Goal: Task Accomplishment & Management: Use online tool/utility

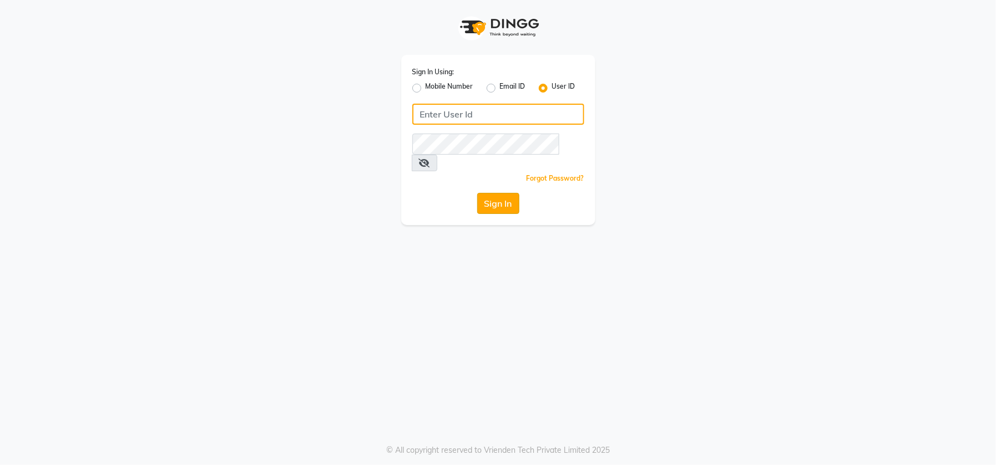
type input "emporiosalon"
click at [484, 196] on button "Sign In" at bounding box center [498, 203] width 42 height 21
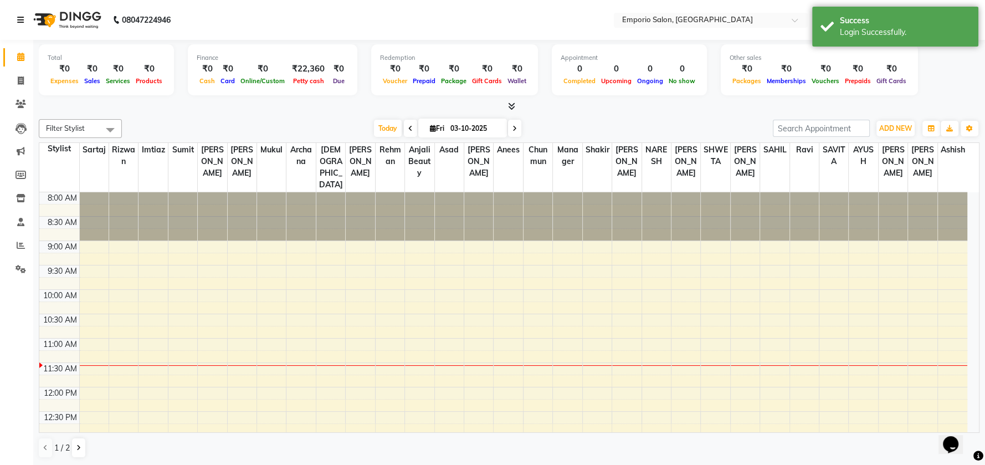
click at [17, 17] on icon at bounding box center [20, 20] width 7 height 8
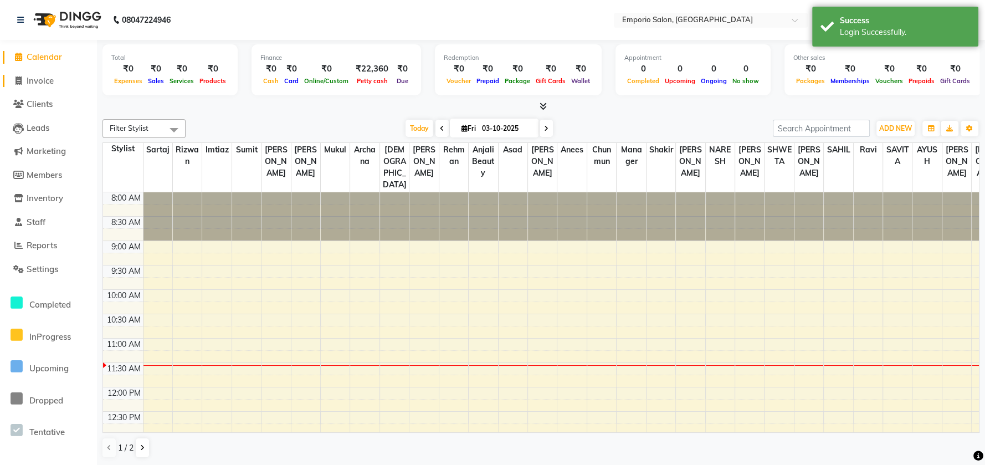
click at [39, 86] on link "Invoice" at bounding box center [48, 81] width 91 height 13
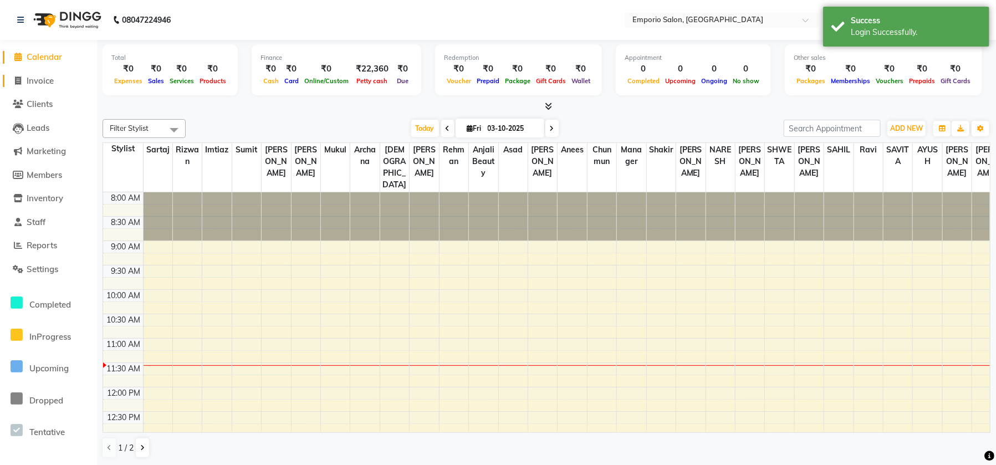
select select "6332"
select select "service"
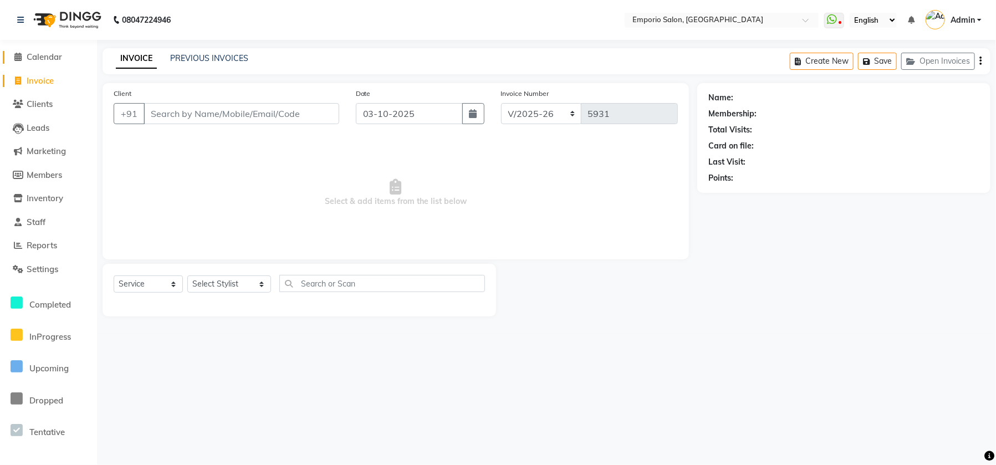
click at [56, 60] on span "Calendar" at bounding box center [44, 57] width 35 height 11
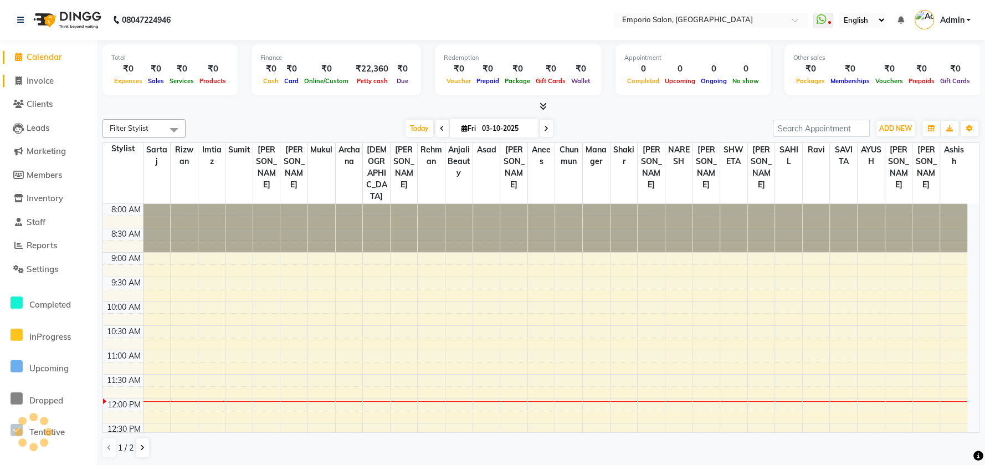
click at [58, 81] on link "Invoice" at bounding box center [48, 81] width 91 height 13
select select "service"
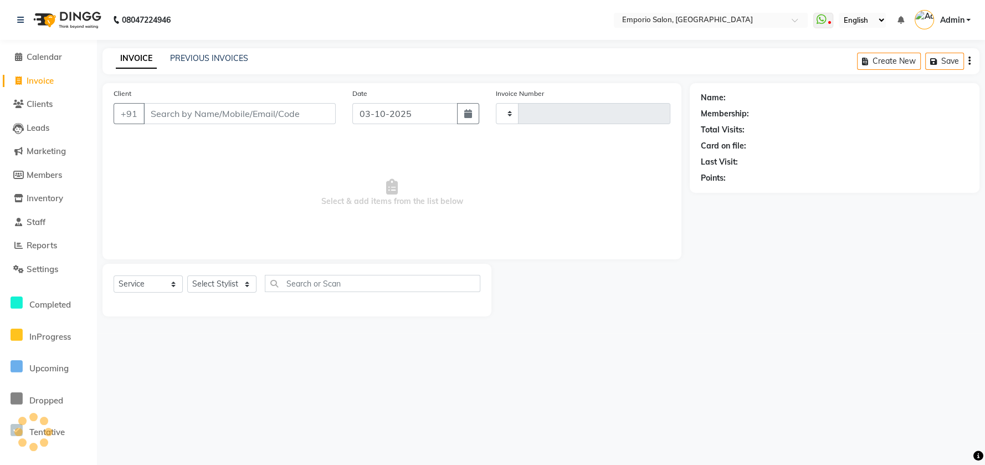
type input "5931"
select select "6332"
click at [32, 59] on span "Calendar" at bounding box center [44, 57] width 35 height 11
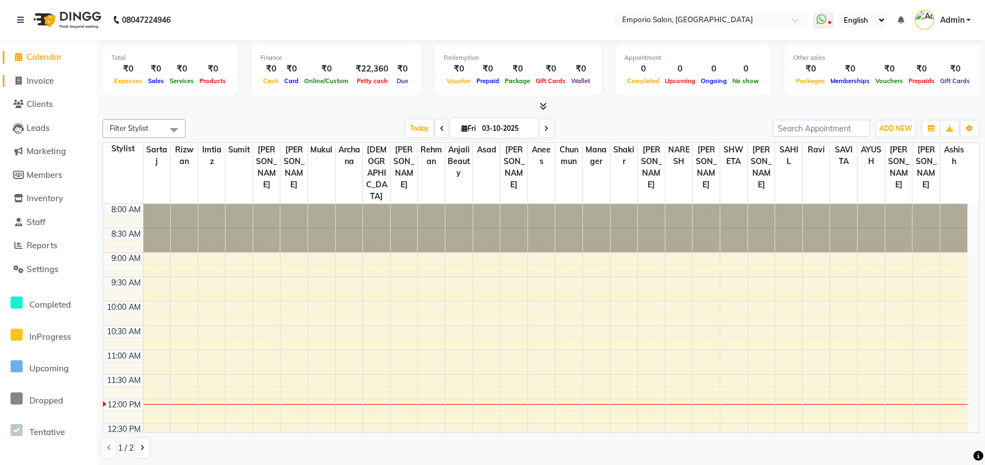
click at [36, 84] on span "Invoice" at bounding box center [40, 80] width 27 height 11
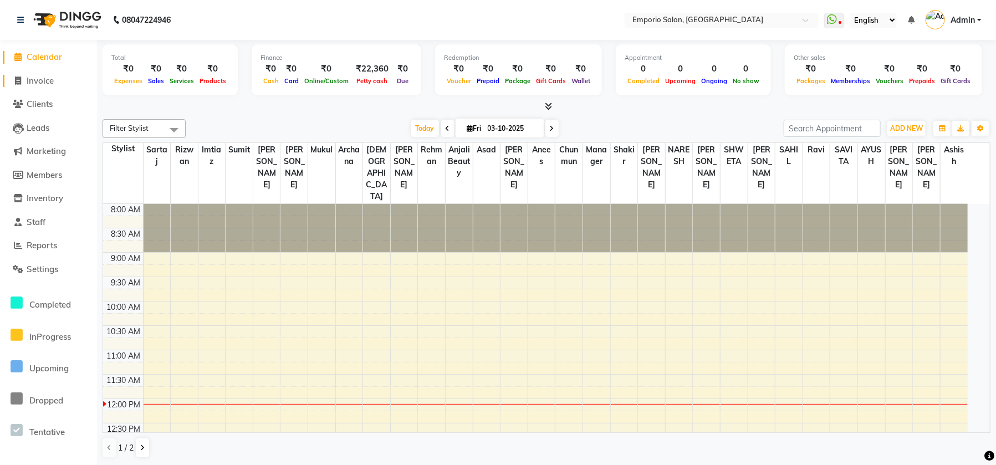
select select "6332"
select select "service"
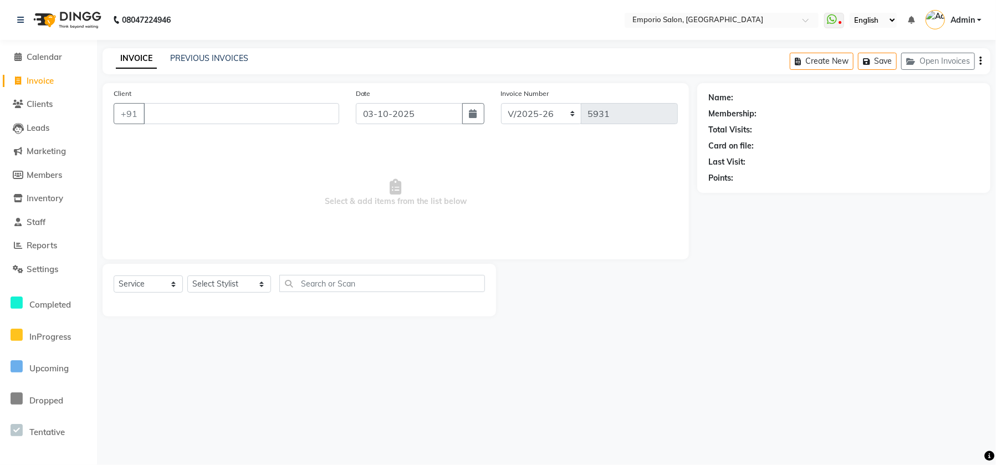
drag, startPoint x: 258, startPoint y: 283, endPoint x: 248, endPoint y: 289, distance: 11.4
click at [248, 289] on div "Select Service Product Membership Package Voucher Prepaid Gift Card Select Styl…" at bounding box center [299, 288] width 371 height 26
click at [247, 288] on select "Select Stylist [PERSON_NAME] beauty Archana [PERSON_NAME] [PERSON_NAME] [PERSON…" at bounding box center [229, 283] width 84 height 17
select select "53535"
click at [187, 275] on select "Select Stylist [PERSON_NAME] beauty Archana [PERSON_NAME] [PERSON_NAME] [PERSON…" at bounding box center [229, 283] width 84 height 17
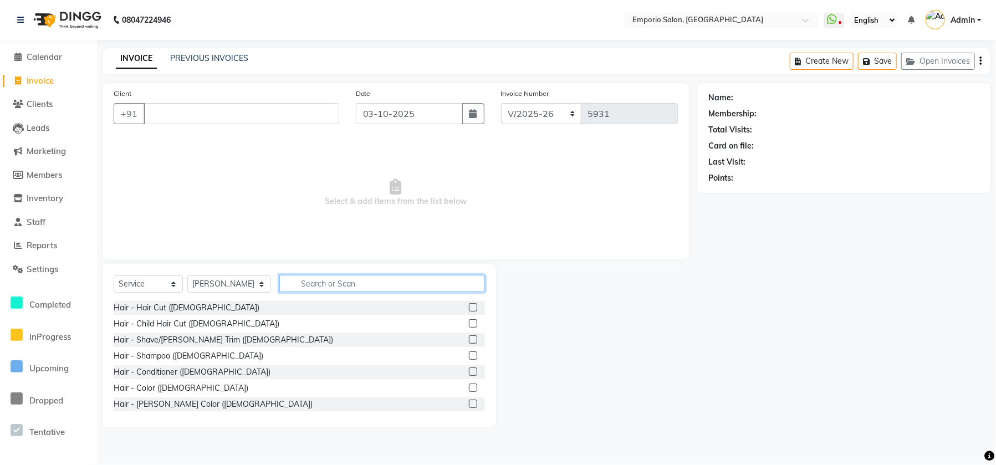
click at [308, 284] on input "text" at bounding box center [382, 283] width 206 height 17
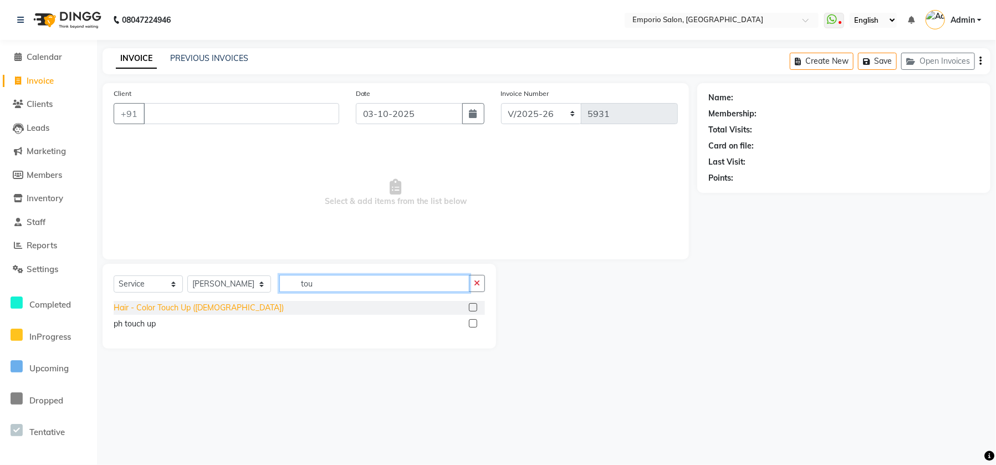
type input "tou"
click at [172, 311] on div "Hair - Color Touch Up ([DEMOGRAPHIC_DATA])" at bounding box center [199, 308] width 170 height 12
checkbox input "false"
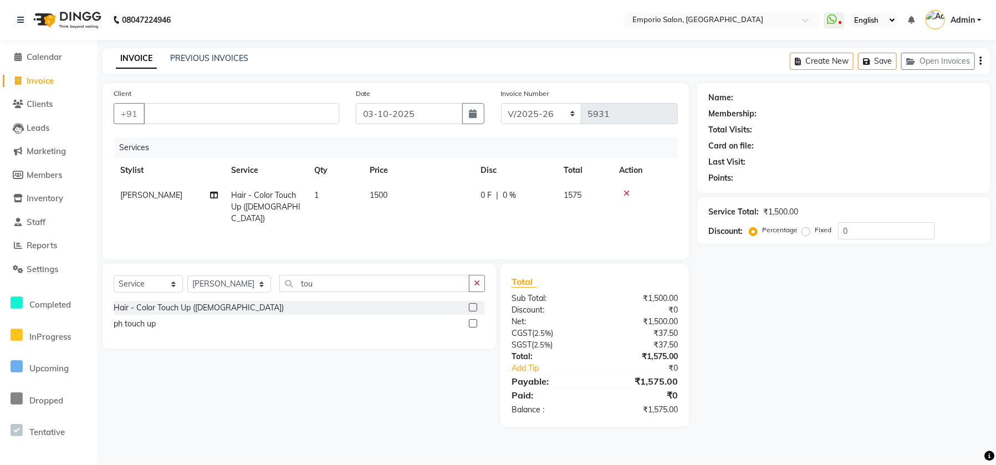
click at [419, 183] on td "1500" at bounding box center [418, 207] width 111 height 48
select select "53535"
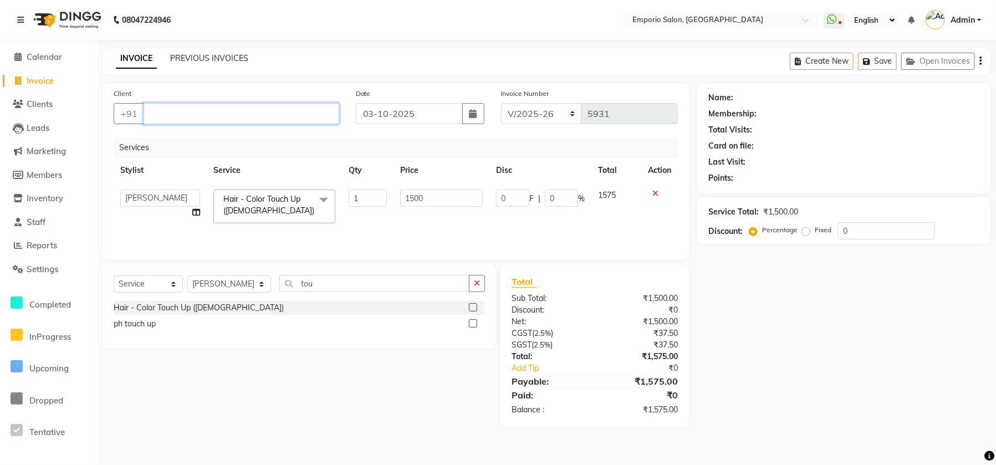
click at [275, 122] on input "Client" at bounding box center [242, 113] width 196 height 21
type input "999999999999999999"
click at [259, 92] on div "Client [PHONE_NUMBER] Add Client" at bounding box center [226, 110] width 242 height 45
click at [259, 105] on div "Client [PHONE_NUMBER] Add Client" at bounding box center [226, 110] width 242 height 45
click at [259, 105] on input "999999999999999999" at bounding box center [213, 113] width 139 height 21
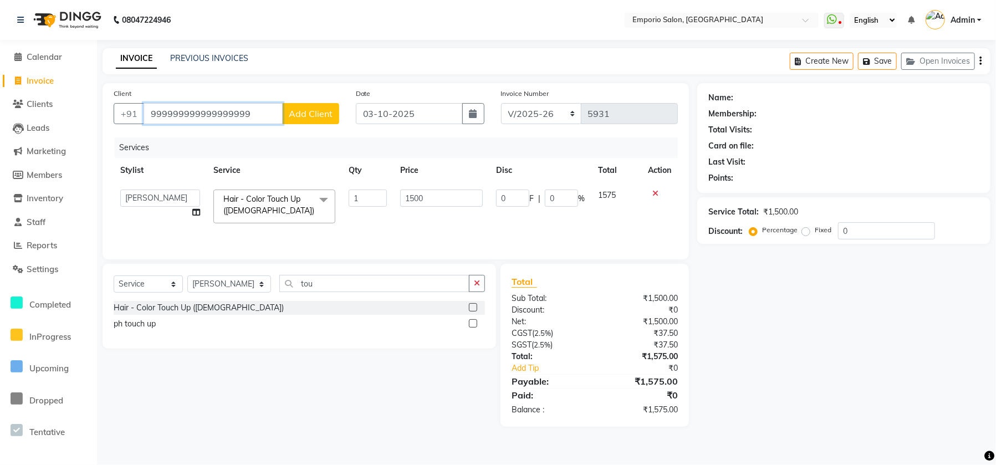
click at [258, 105] on input "999999999999999999" at bounding box center [213, 113] width 139 height 21
click at [257, 106] on input "Client" at bounding box center [242, 113] width 196 height 21
click at [248, 107] on input "Client" at bounding box center [242, 113] width 196 height 21
click at [248, 110] on input "Client" at bounding box center [242, 113] width 196 height 21
click at [253, 150] on ngb-typeahead-window "[PERSON_NAME] 9999027 470" at bounding box center [221, 139] width 159 height 28
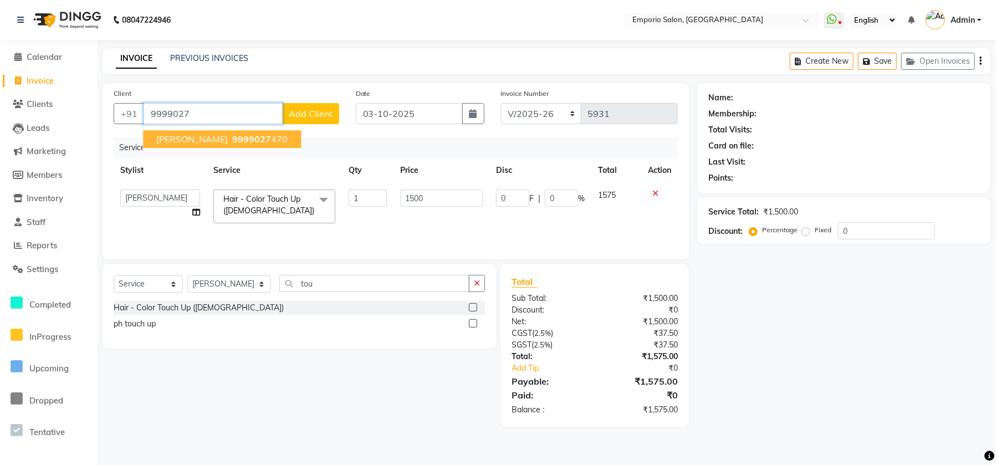
click at [249, 137] on button "[PERSON_NAME] 9999027 470" at bounding box center [222, 139] width 158 height 18
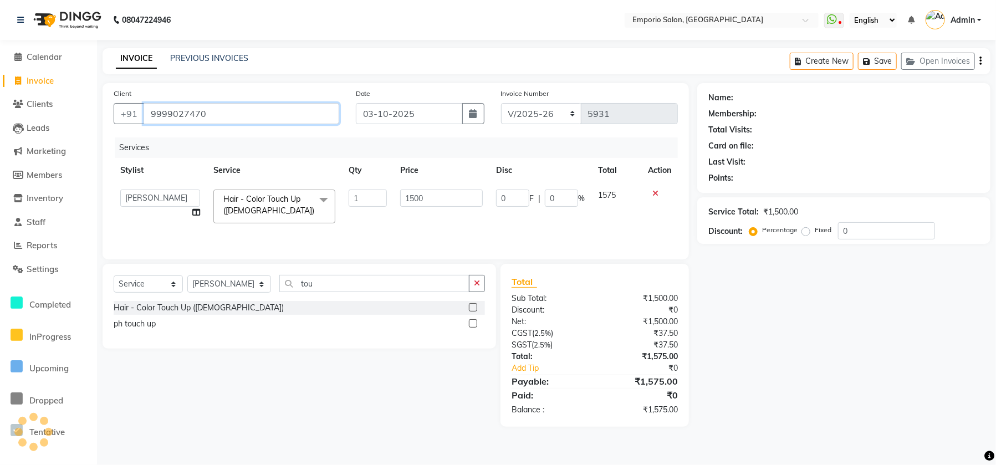
type input "9999027470"
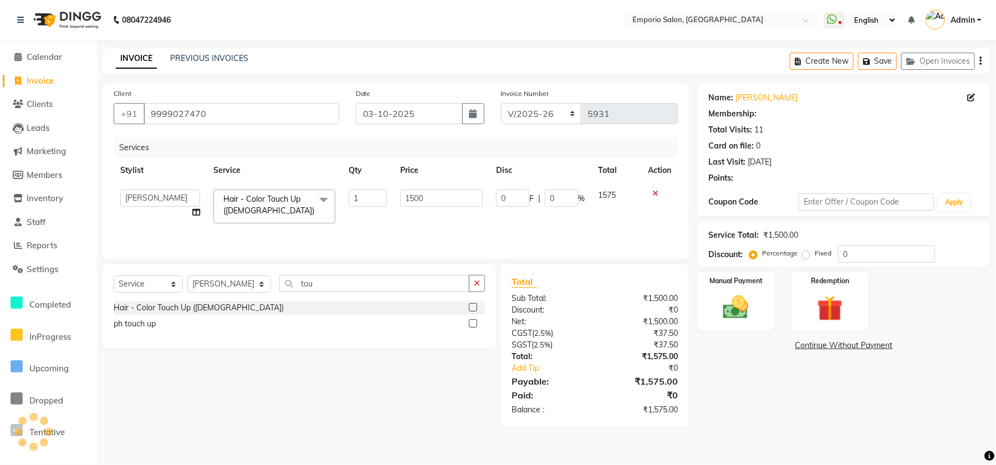
select select "1: Object"
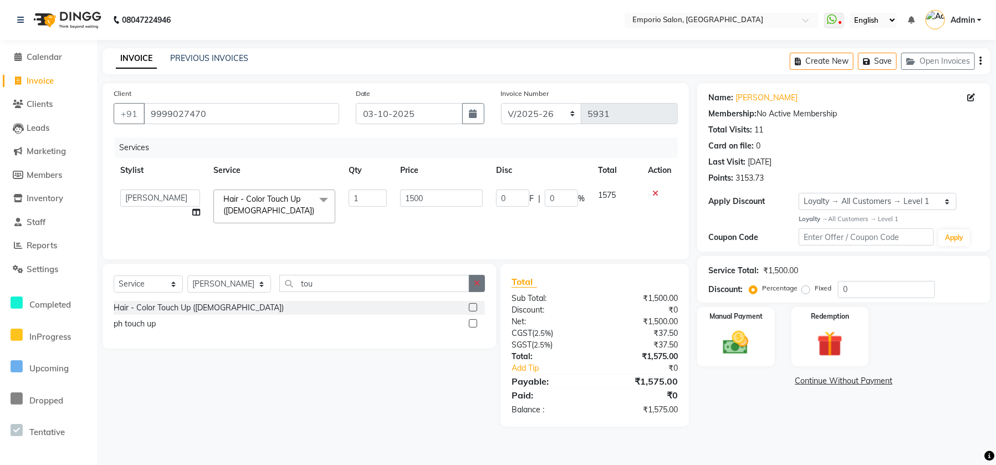
click at [470, 290] on button "button" at bounding box center [477, 283] width 16 height 17
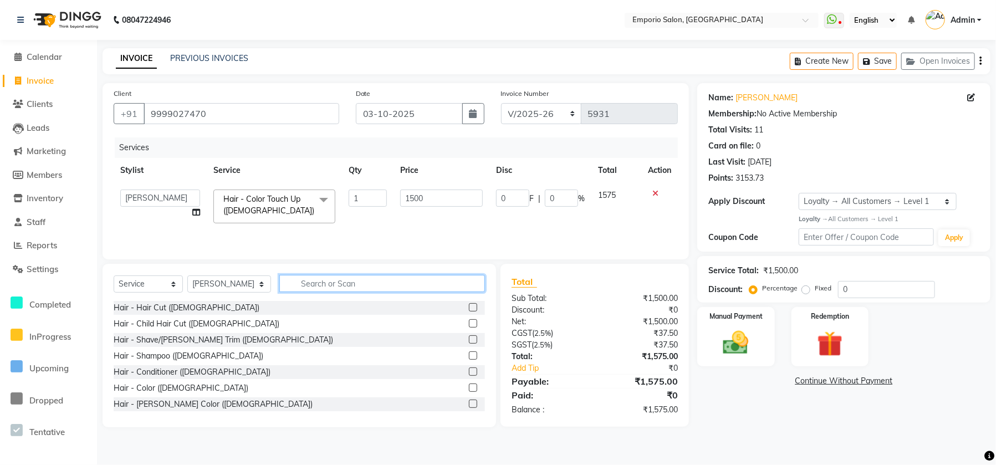
click at [472, 290] on input "text" at bounding box center [382, 283] width 206 height 17
click at [228, 283] on select "Select Stylist [PERSON_NAME] beauty Archana [PERSON_NAME] [PERSON_NAME] [PERSON…" at bounding box center [229, 283] width 84 height 17
select select "61909"
click at [187, 277] on select "Select Stylist [PERSON_NAME] beauty Archana [PERSON_NAME] [PERSON_NAME] [PERSON…" at bounding box center [229, 283] width 84 height 17
click at [317, 282] on input "text" at bounding box center [382, 283] width 206 height 17
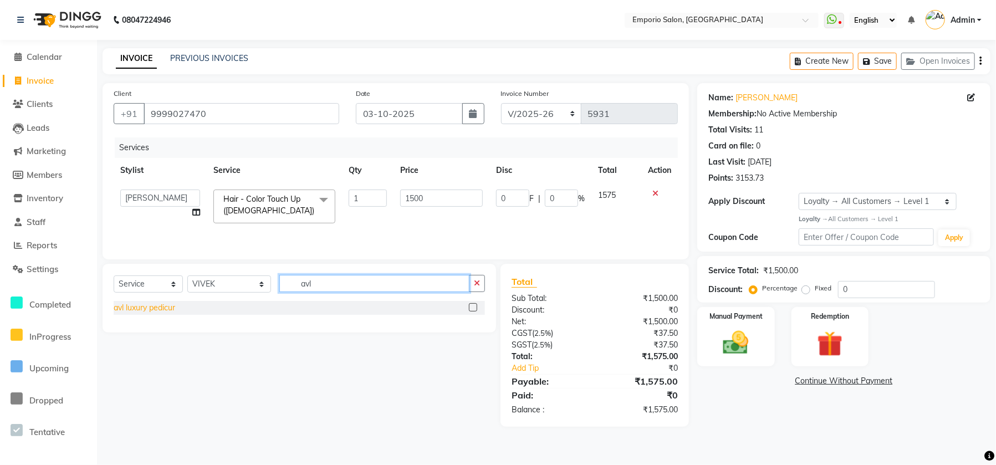
type input "avl"
click at [150, 314] on div "avl luxury pedicur" at bounding box center [145, 308] width 62 height 12
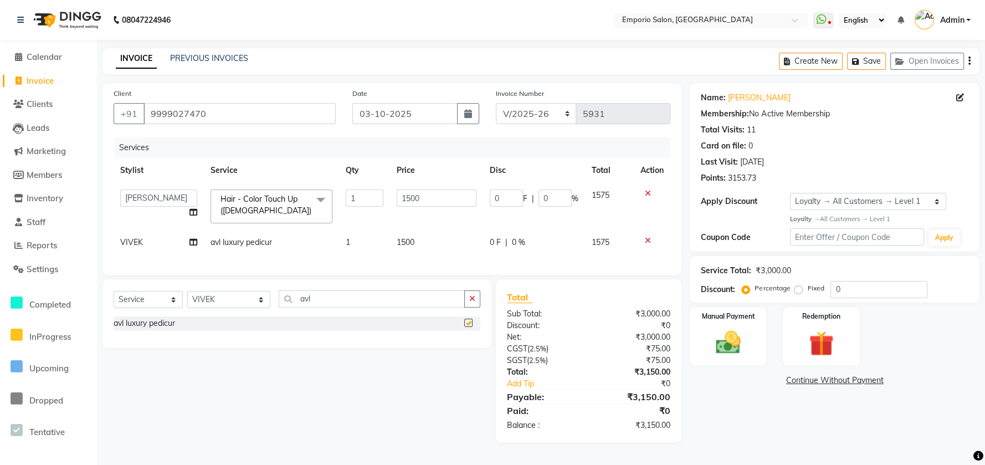
checkbox input "false"
click at [444, 193] on input "1500" at bounding box center [437, 198] width 80 height 17
click at [468, 190] on input "1500" at bounding box center [437, 198] width 80 height 17
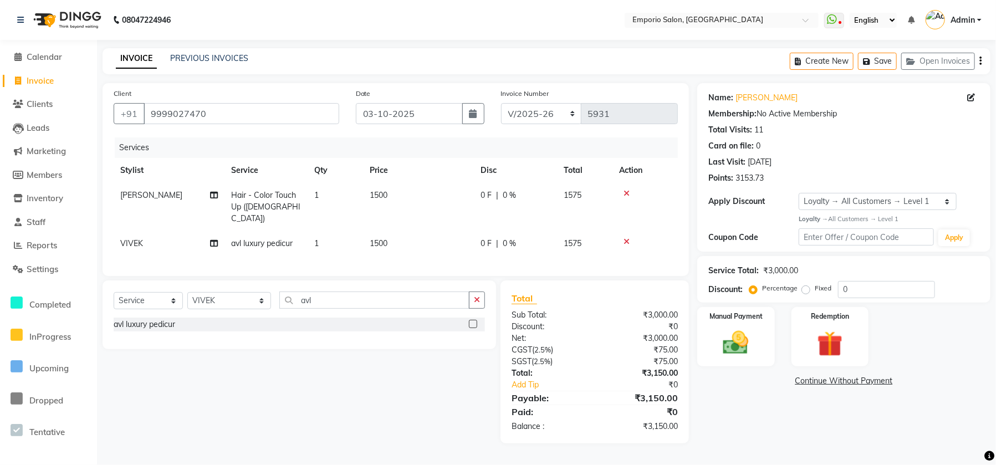
drag, startPoint x: 411, startPoint y: 230, endPoint x: 437, endPoint y: 232, distance: 26.1
click at [431, 232] on td "1500" at bounding box center [418, 243] width 111 height 25
select select "61909"
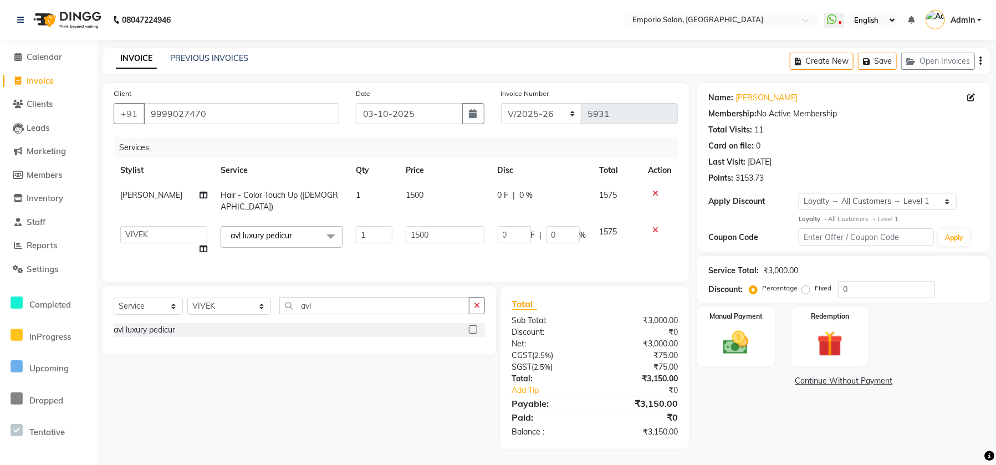
drag, startPoint x: 437, startPoint y: 232, endPoint x: 447, endPoint y: 224, distance: 12.3
click at [439, 231] on td "1500" at bounding box center [444, 240] width 91 height 42
click at [447, 226] on input "1500" at bounding box center [445, 234] width 78 height 17
type input "1000"
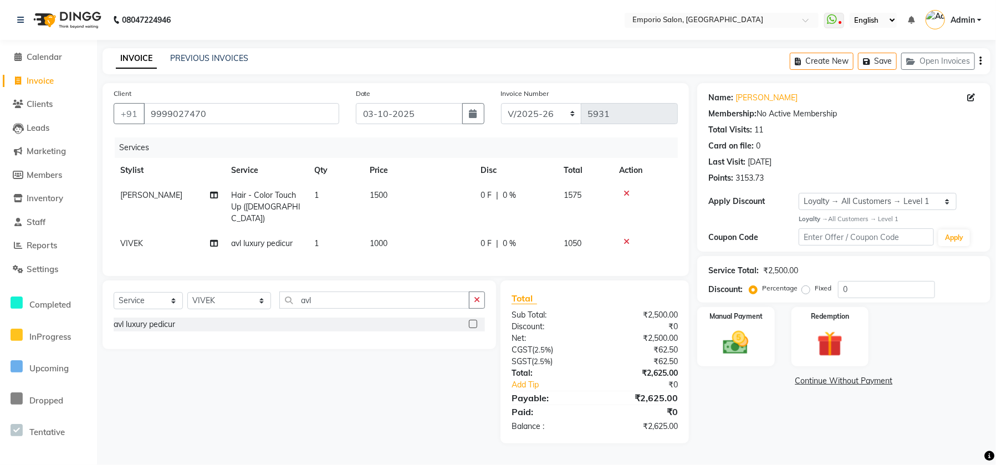
click at [477, 245] on div "Services Stylist Service Qty Price Disc Total Action [PERSON_NAME] Hair - Color…" at bounding box center [396, 200] width 564 height 127
drag, startPoint x: 627, startPoint y: 422, endPoint x: 722, endPoint y: 416, distance: 95.5
click at [722, 418] on div "Client [PHONE_NUMBER] Date [DATE] Invoice Number EMP/2025-26 V/2025 V/[PHONE_NU…" at bounding box center [546, 263] width 904 height 360
click at [723, 332] on img at bounding box center [735, 342] width 43 height 30
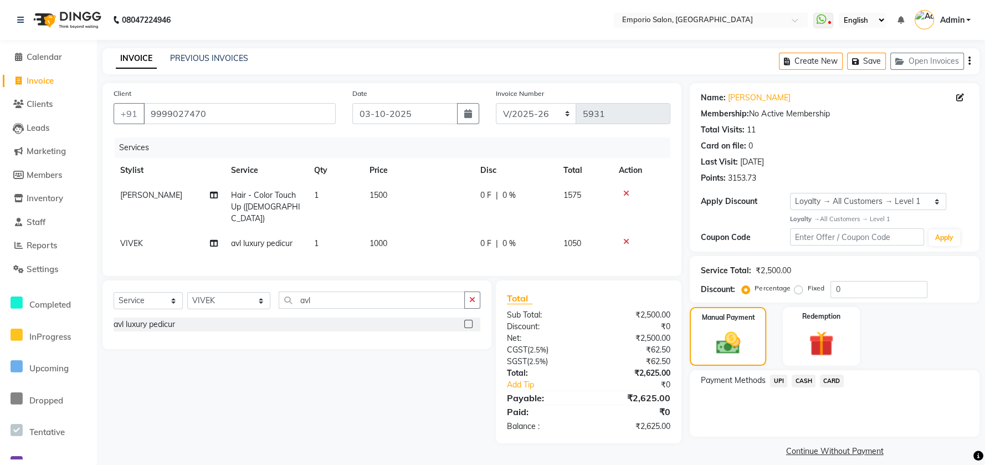
click at [821, 172] on div "Points: 3153.73" at bounding box center [835, 178] width 268 height 12
click at [708, 335] on img at bounding box center [728, 343] width 40 height 29
click at [801, 379] on span "CASH" at bounding box center [804, 381] width 24 height 13
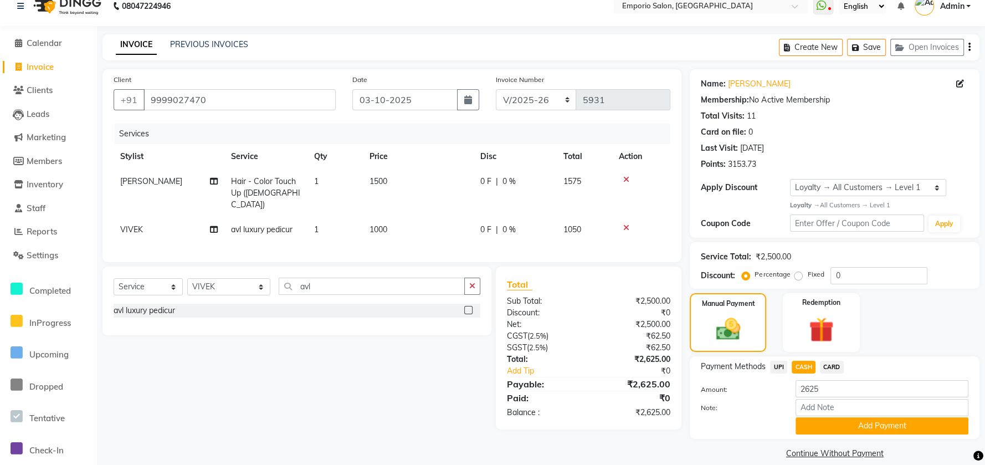
scroll to position [27, 0]
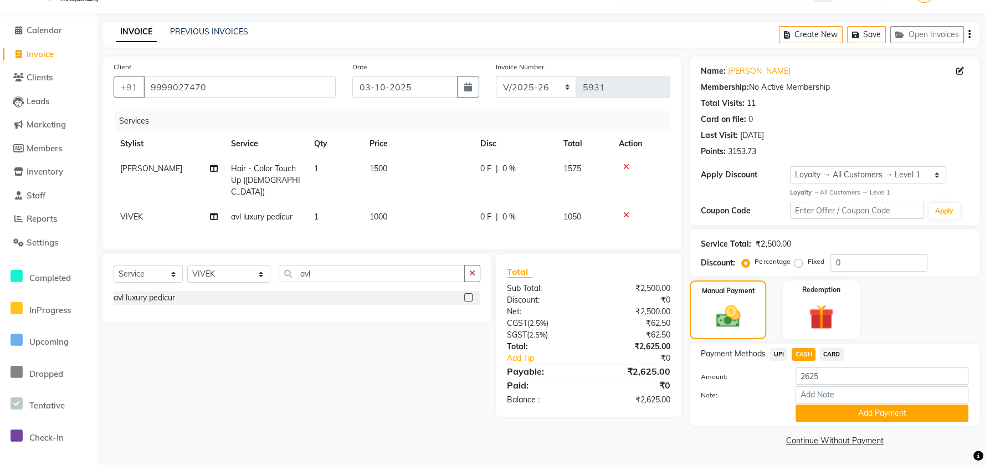
click at [830, 354] on span "CARD" at bounding box center [832, 354] width 24 height 13
click at [819, 410] on button "Add Payment" at bounding box center [882, 413] width 173 height 17
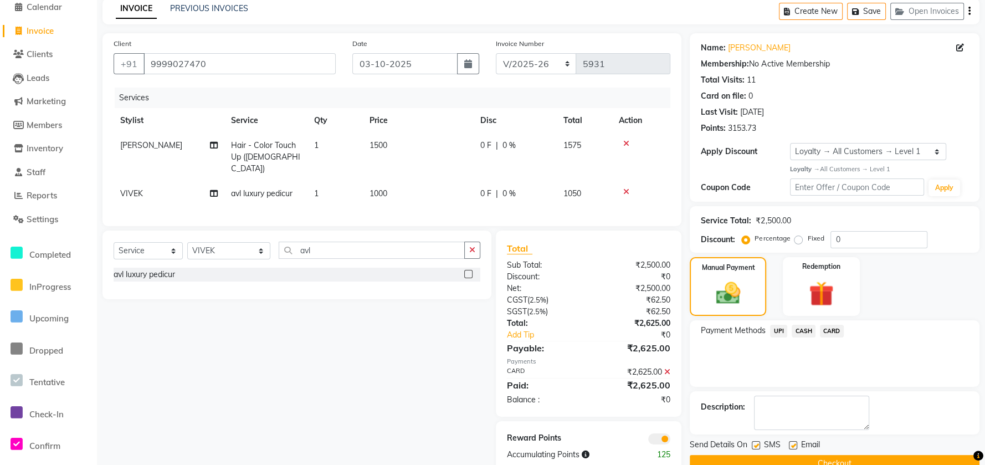
scroll to position [73, 0]
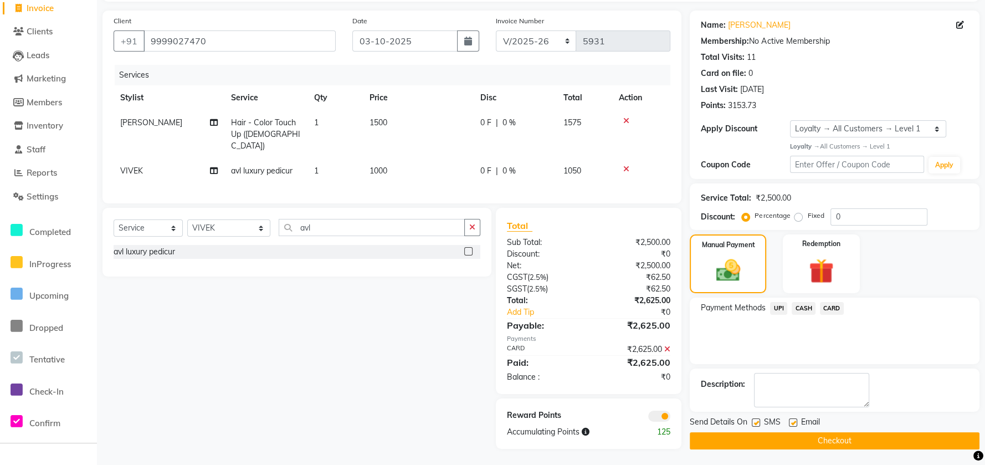
click at [811, 446] on button "Checkout" at bounding box center [835, 440] width 290 height 17
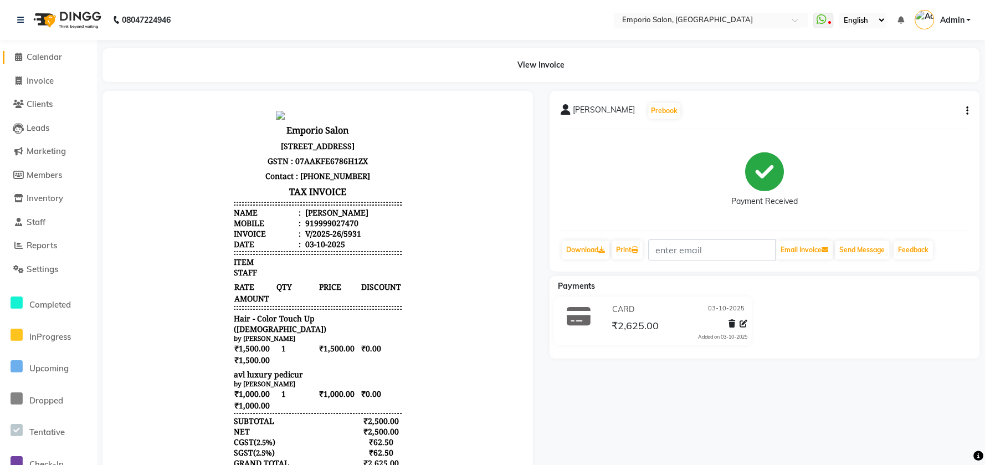
click at [40, 62] on span "Calendar" at bounding box center [44, 57] width 35 height 11
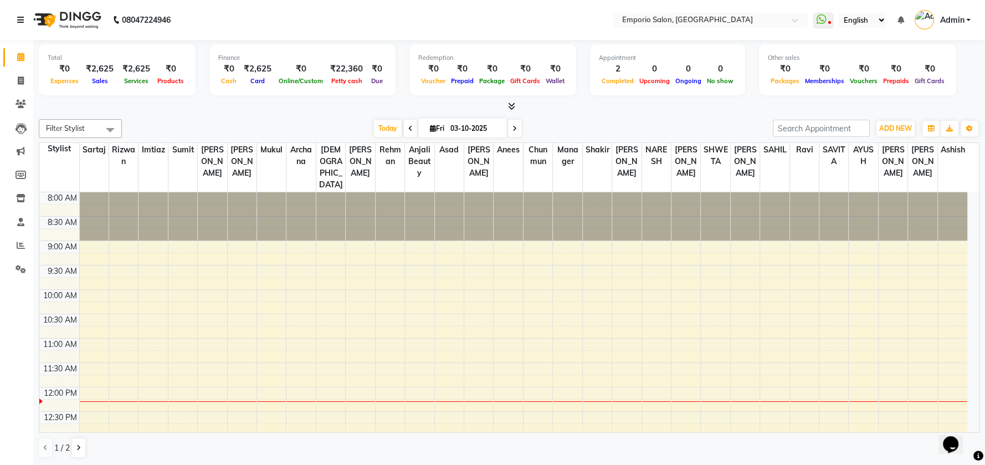
click at [21, 23] on icon at bounding box center [20, 20] width 7 height 8
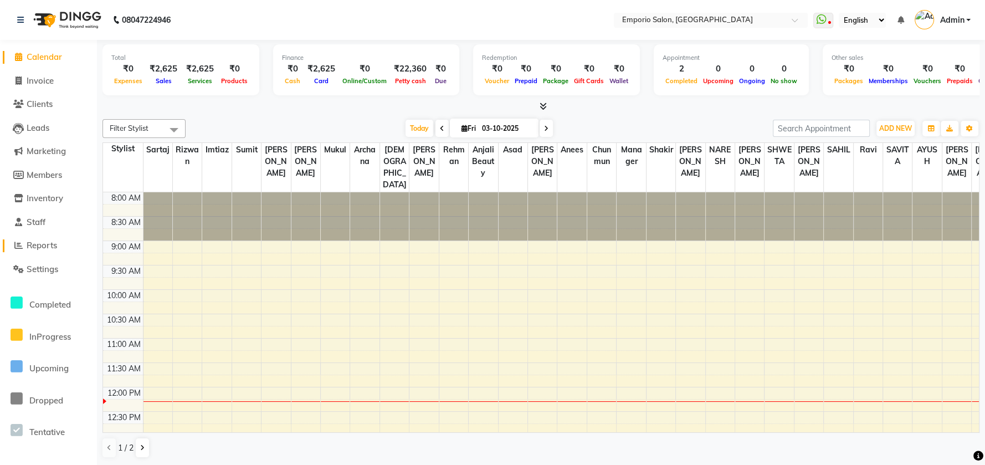
click at [32, 252] on link "Reports" at bounding box center [48, 245] width 91 height 13
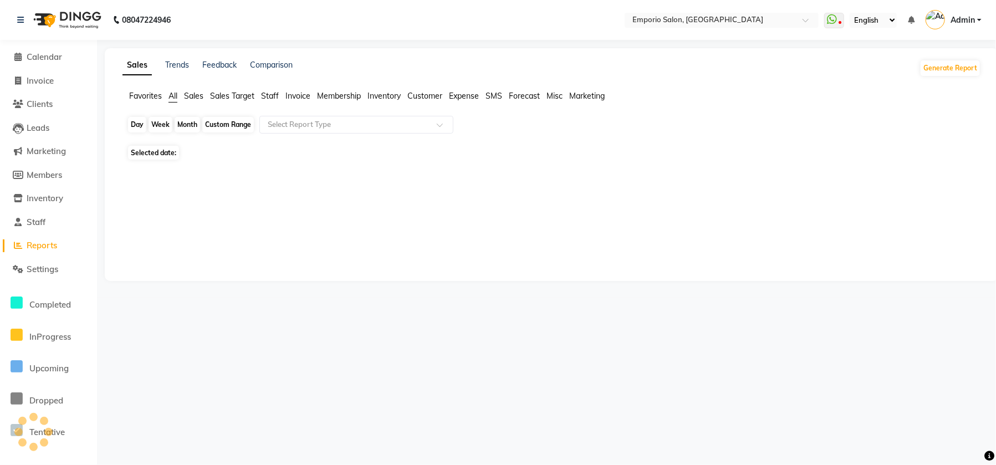
click at [137, 127] on div "Day" at bounding box center [137, 125] width 18 height 16
select select "10"
select select "2025"
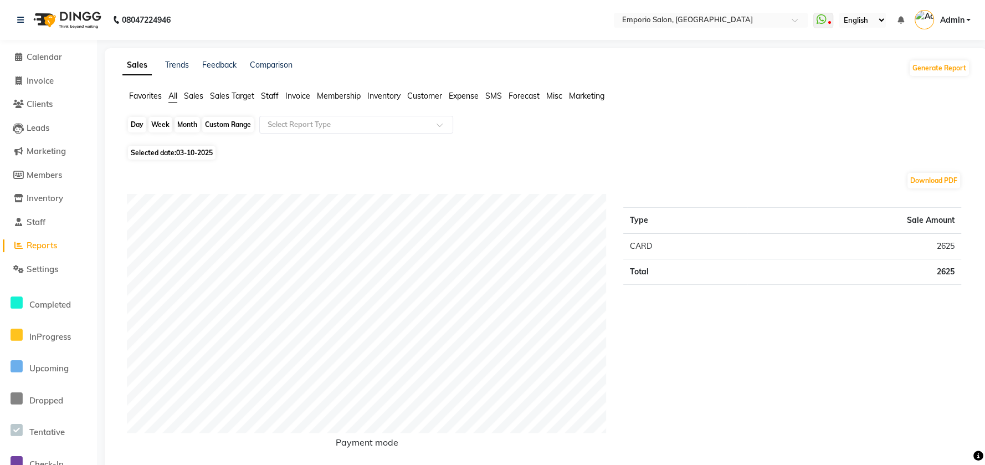
click at [132, 126] on div "Day" at bounding box center [137, 125] width 18 height 16
select select "10"
select select "2025"
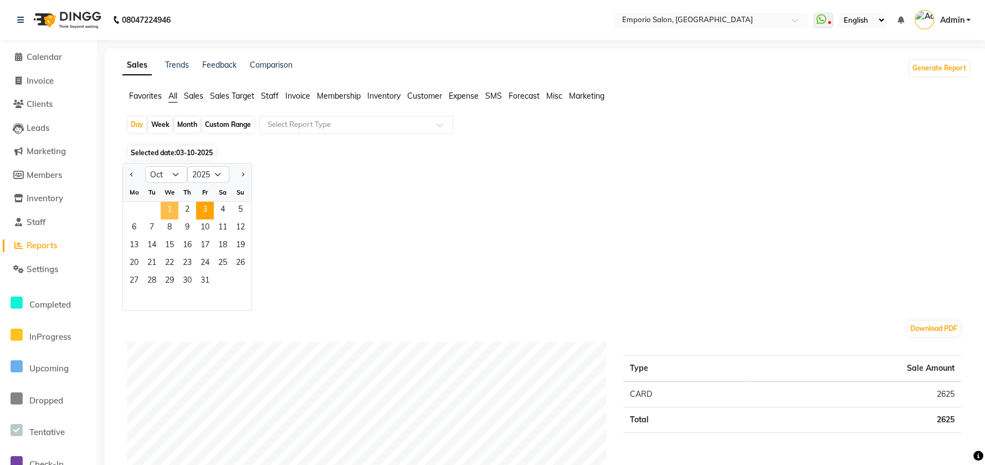
click at [171, 208] on span "1" at bounding box center [170, 211] width 18 height 18
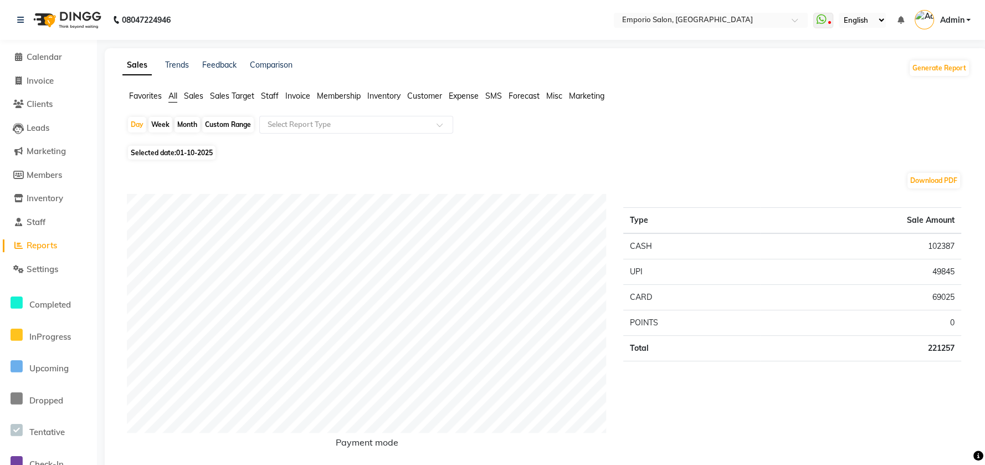
click at [277, 94] on span "Staff" at bounding box center [270, 96] width 18 height 10
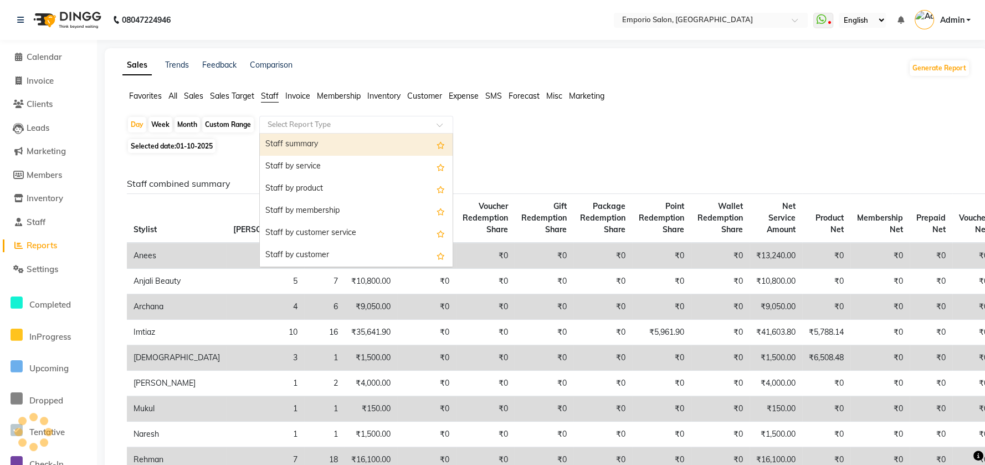
click at [279, 131] on div "Select Report Type" at bounding box center [356, 125] width 194 height 18
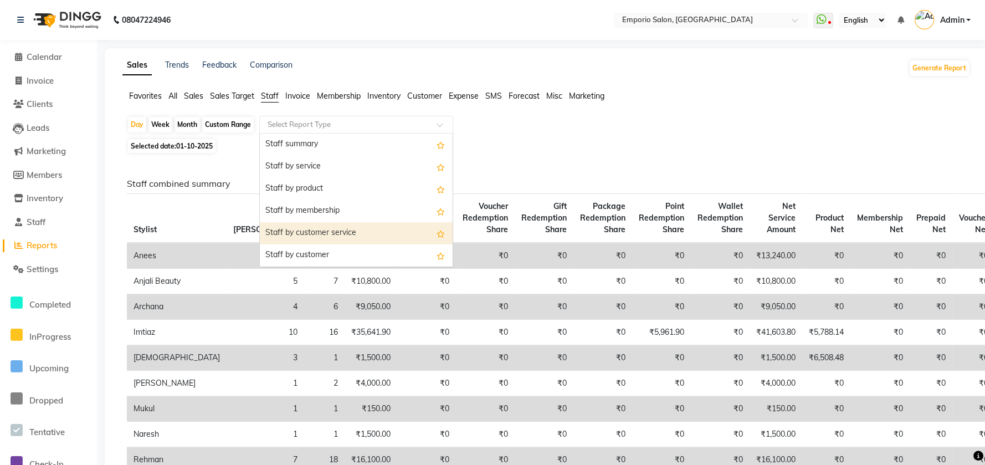
click at [287, 228] on div "Staff by customer service" at bounding box center [356, 233] width 193 height 22
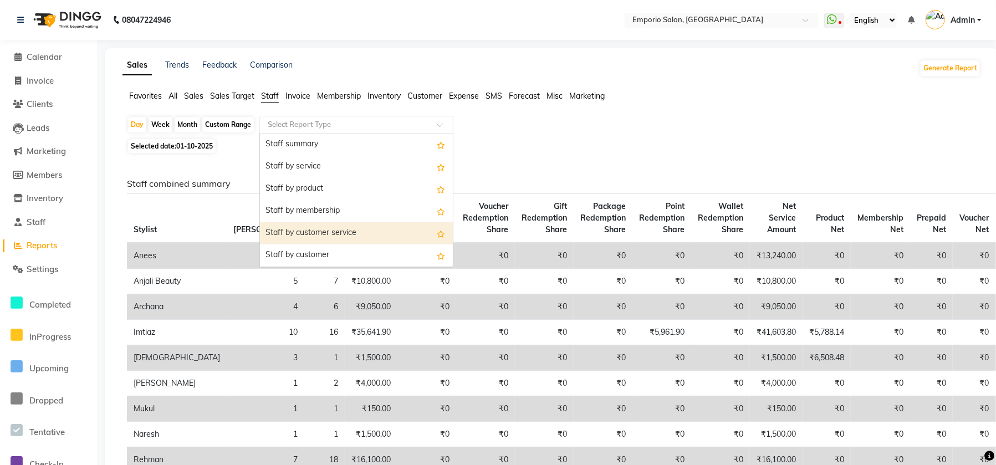
select select "filtered_report"
select select "csv"
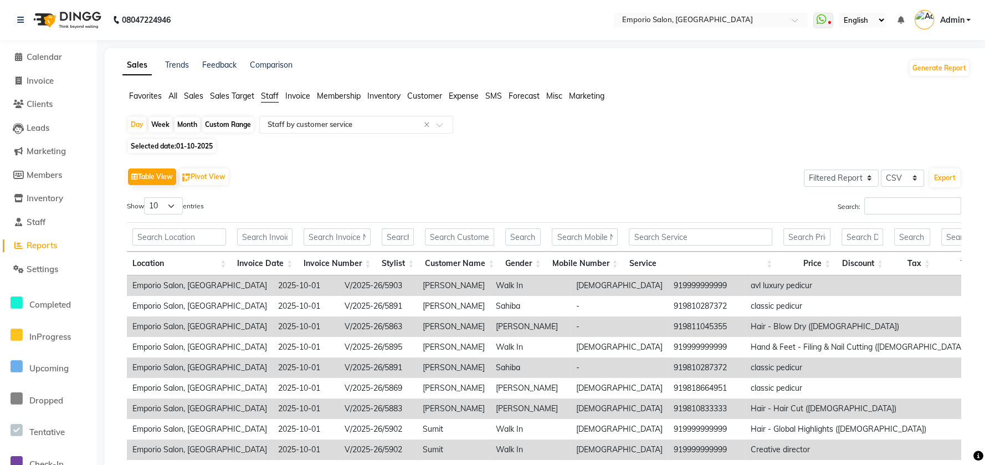
click at [297, 101] on li "Invoice" at bounding box center [297, 96] width 25 height 12
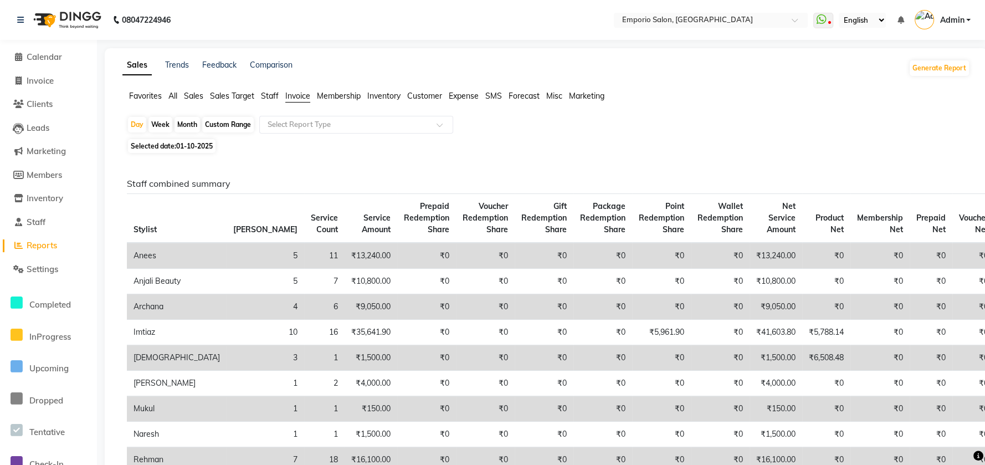
click at [270, 96] on span "Staff" at bounding box center [270, 96] width 18 height 10
click at [177, 124] on div "Month" at bounding box center [187, 125] width 25 height 16
select select "10"
select select "2025"
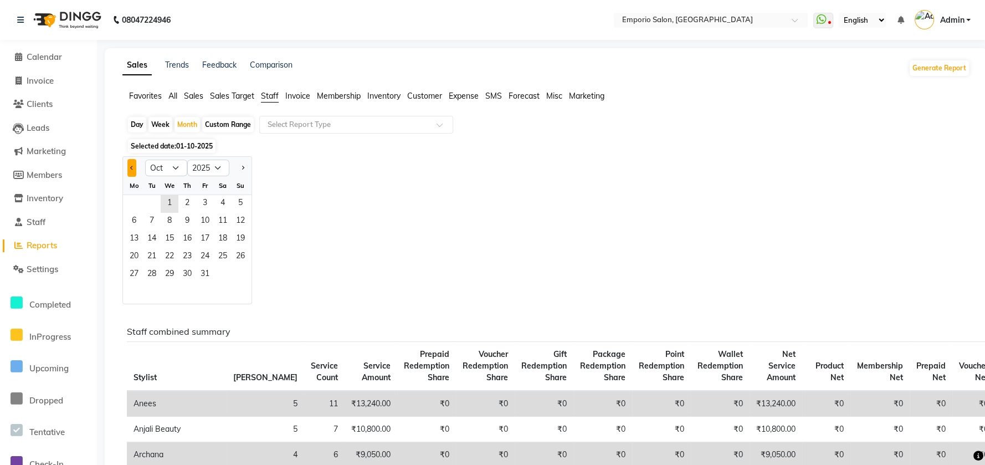
click at [135, 167] on button "Previous month" at bounding box center [131, 168] width 9 height 18
select select "9"
click at [139, 199] on span "1" at bounding box center [134, 204] width 18 height 18
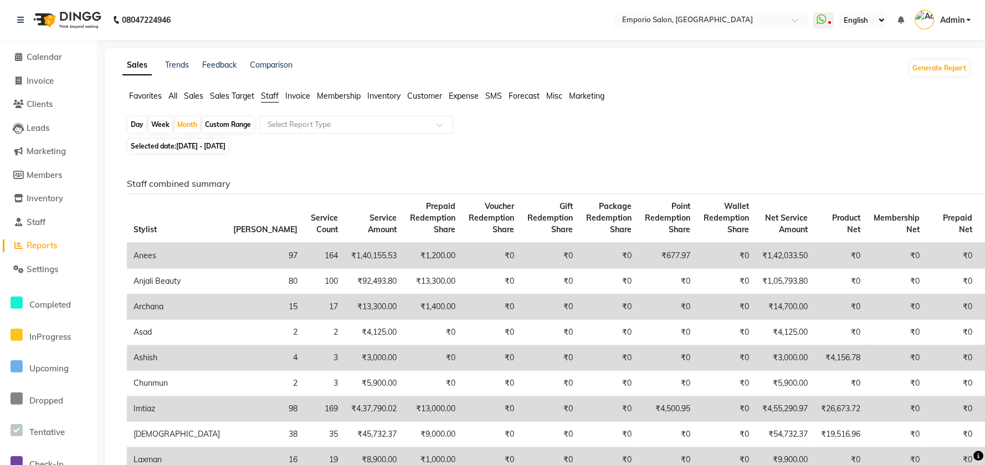
click at [267, 99] on span "Staff" at bounding box center [270, 96] width 18 height 10
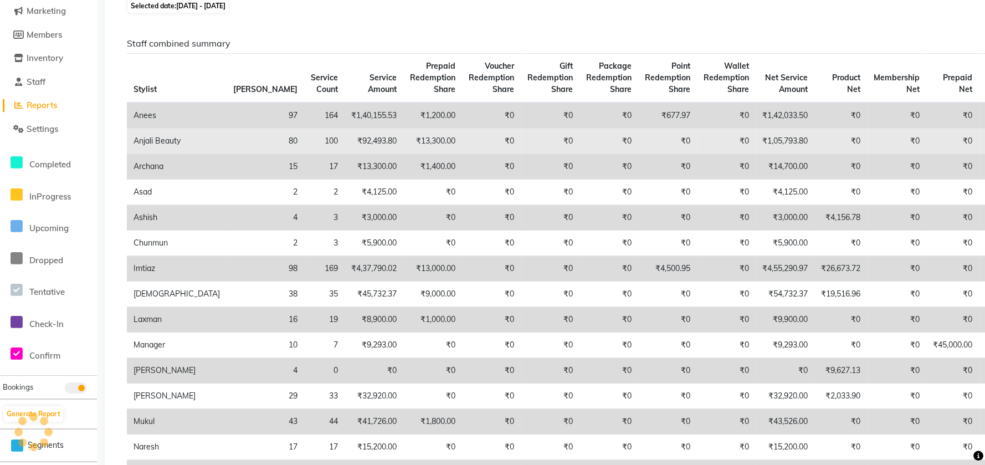
scroll to position [147, 0]
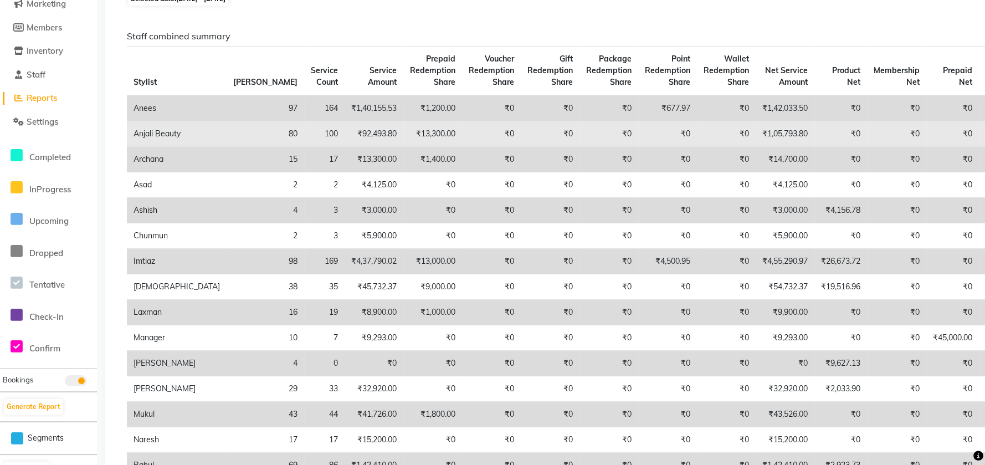
click at [345, 147] on td "₹92,493.80" at bounding box center [374, 133] width 59 height 25
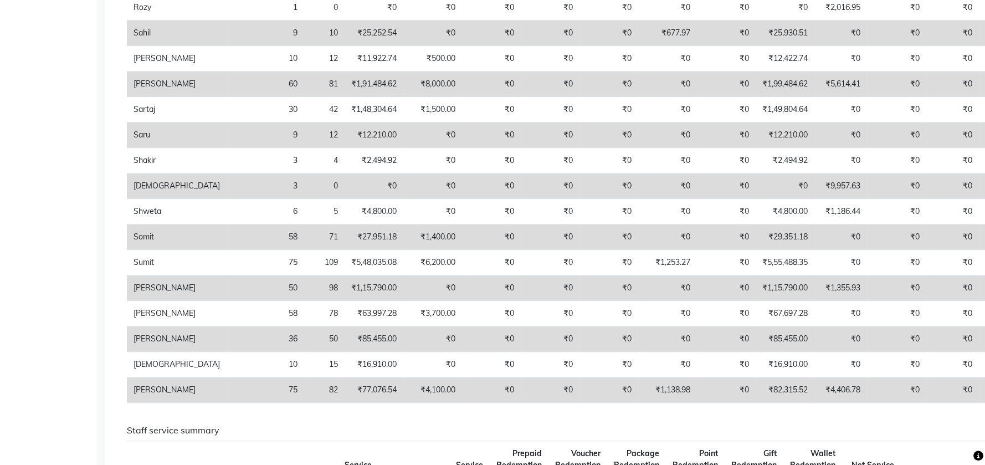
scroll to position [591, 0]
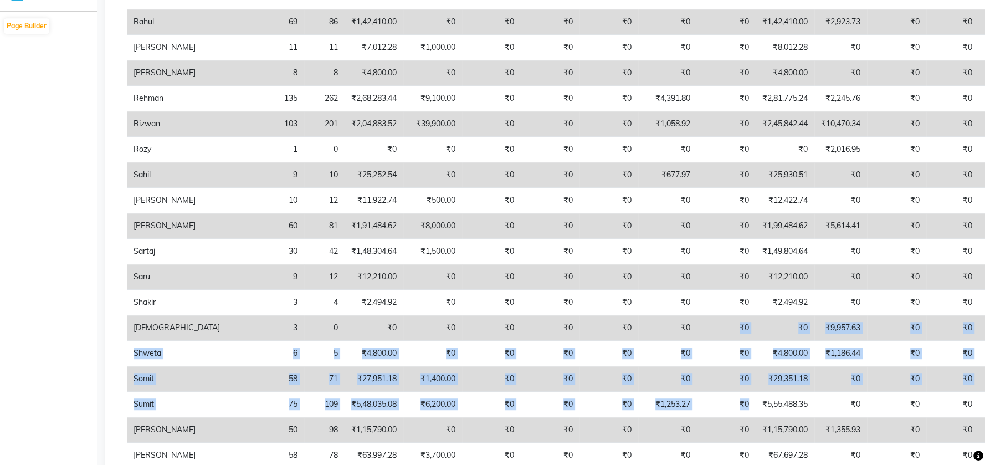
drag, startPoint x: 633, startPoint y: 326, endPoint x: 660, endPoint y: 383, distance: 63.0
click at [660, 387] on tbody "Anees 97 164 ₹1,40,155.53 ₹1,200.00 ₹0 ₹0 ₹0 ₹677.97 ₹0 ₹1,42,033.50 ₹0 ₹0 ₹0 ₹…" at bounding box center [611, 98] width 968 height 893
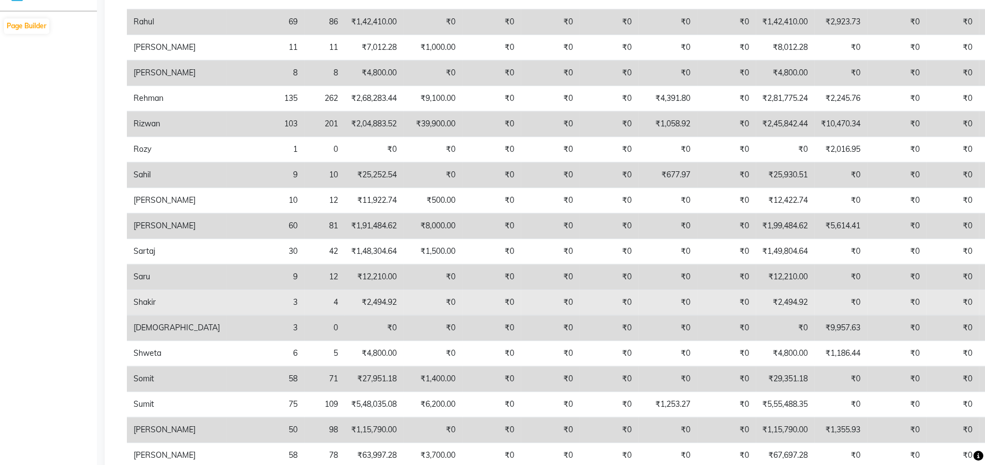
click at [756, 308] on td "₹2,494.92" at bounding box center [785, 302] width 59 height 25
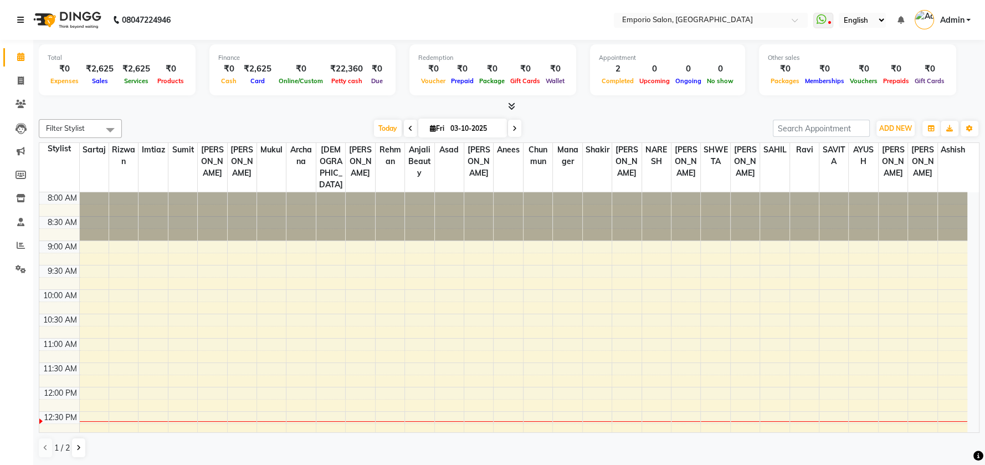
click at [22, 22] on icon at bounding box center [20, 20] width 7 height 8
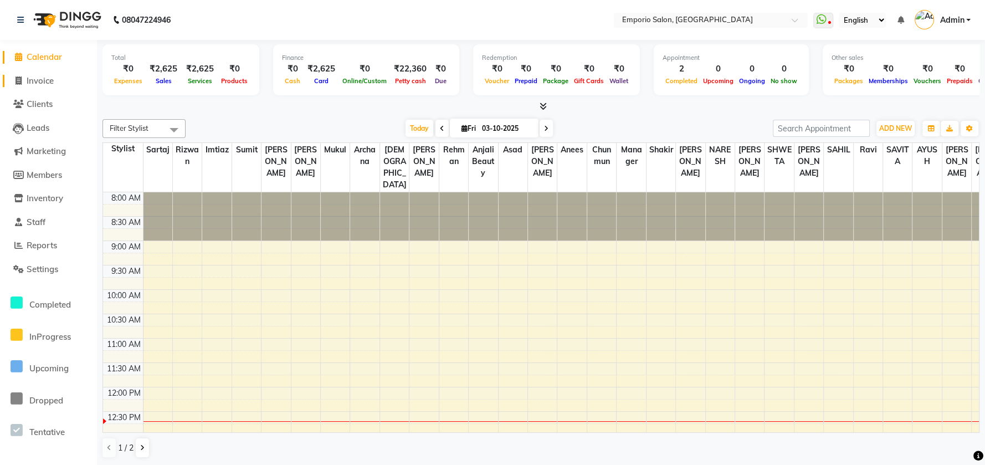
click at [34, 80] on span "Invoice" at bounding box center [40, 80] width 27 height 11
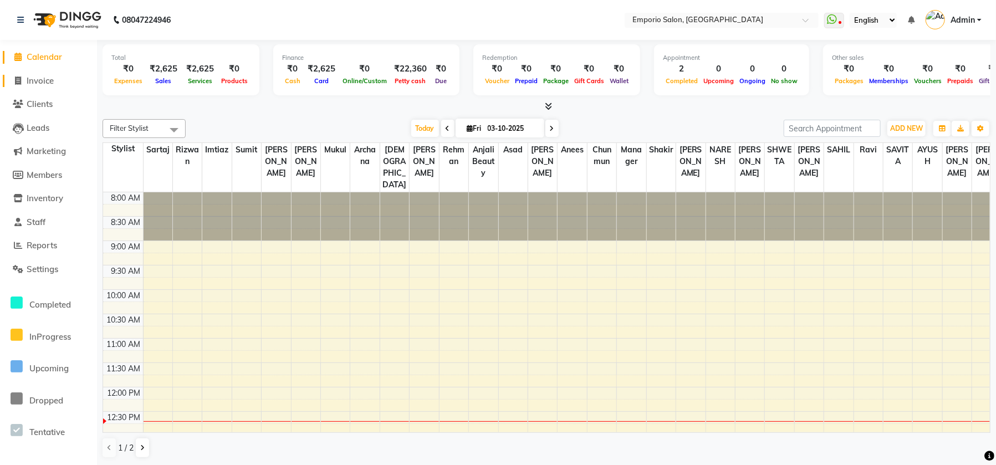
select select "6332"
select select "service"
